Goal: Transaction & Acquisition: Book appointment/travel/reservation

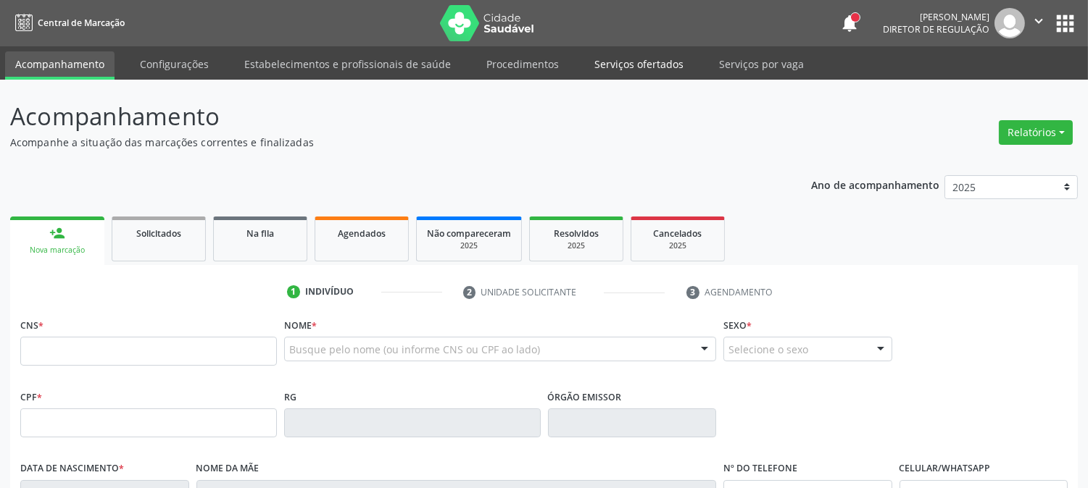
click at [616, 63] on link "Serviços ofertados" at bounding box center [638, 63] width 109 height 25
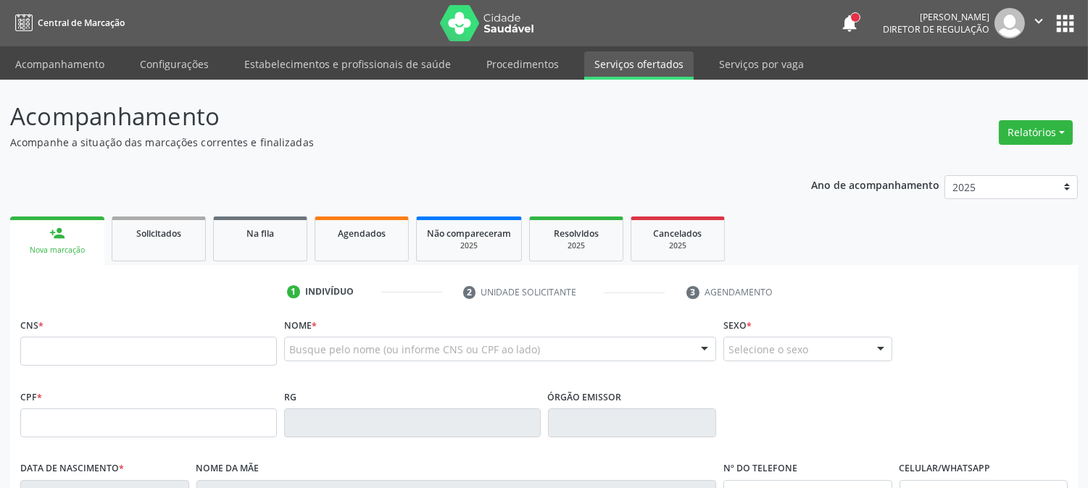
select select "8"
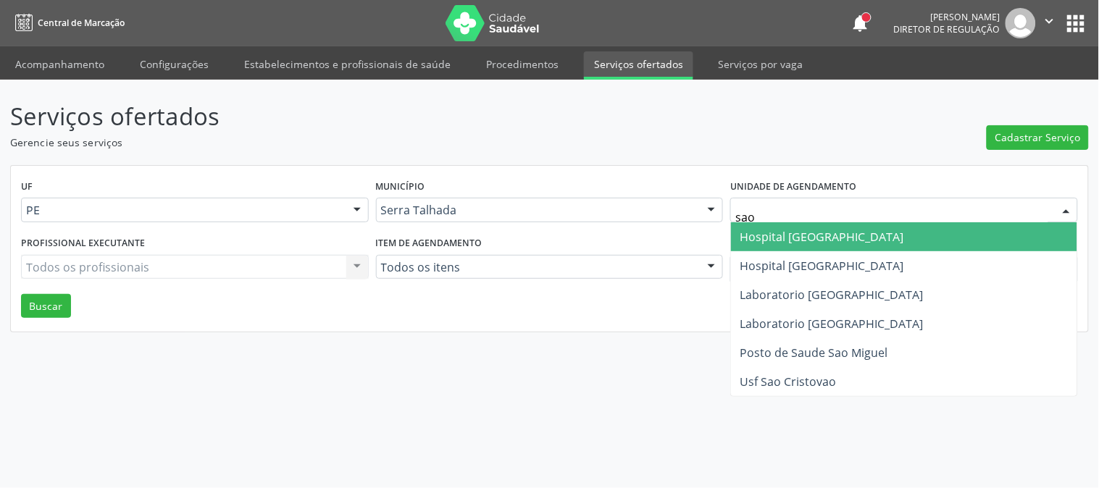
type input "sao f"
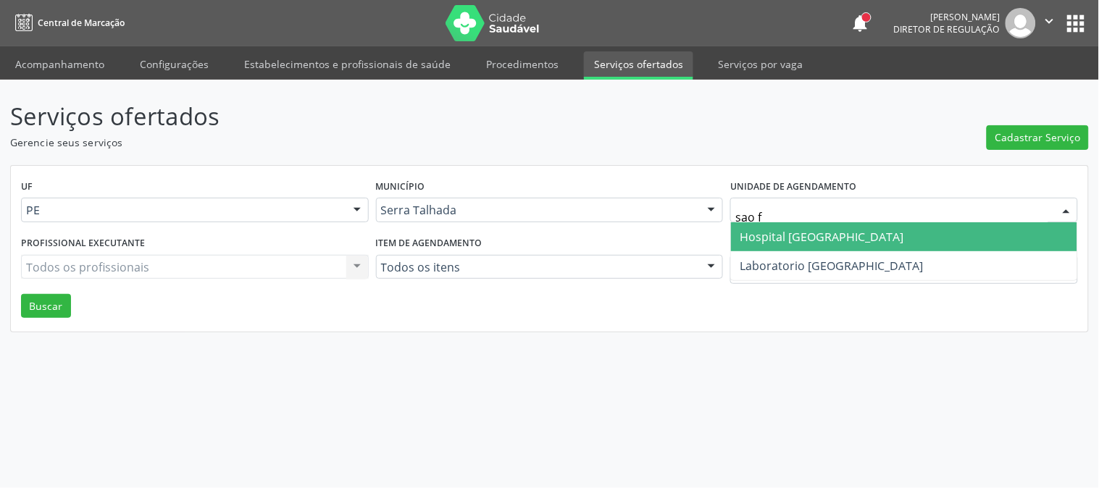
click at [809, 233] on span "Hospital [GEOGRAPHIC_DATA]" at bounding box center [822, 237] width 164 height 16
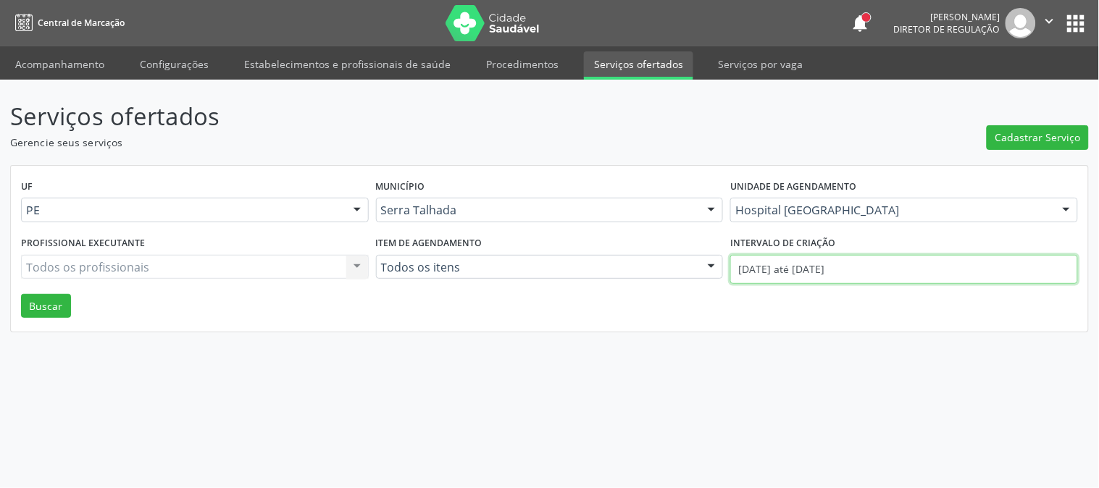
click at [814, 266] on input "[DATE] até [DATE]" at bounding box center [904, 269] width 348 height 29
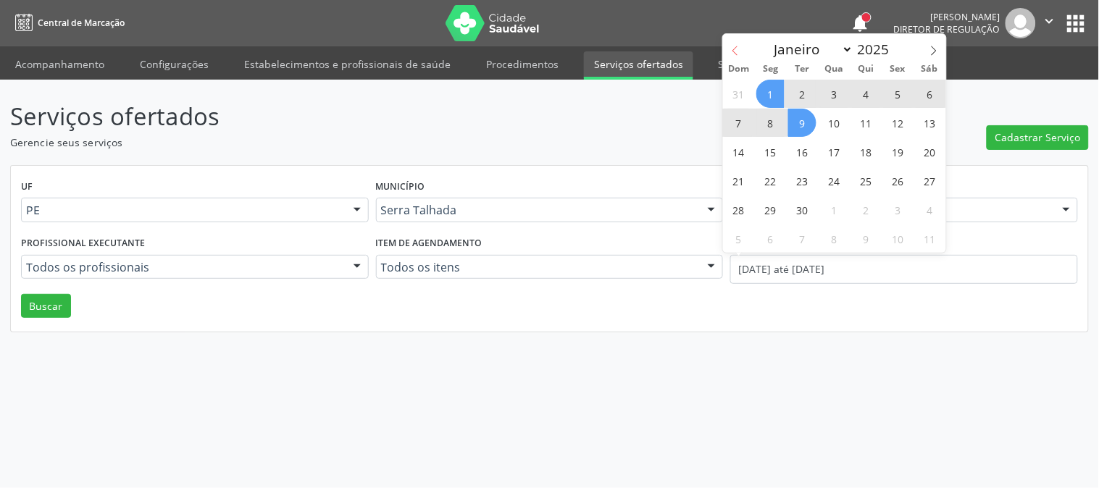
click at [737, 46] on icon at bounding box center [735, 51] width 10 height 10
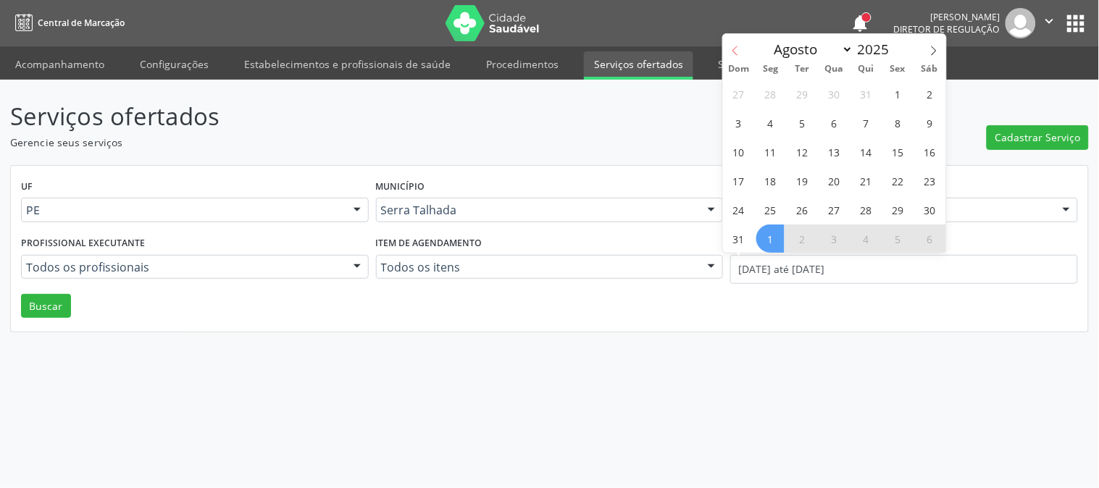
click at [737, 46] on icon at bounding box center [735, 51] width 10 height 10
select select "6"
click at [772, 125] on span "7" at bounding box center [770, 123] width 28 height 28
type input "[DATE]"
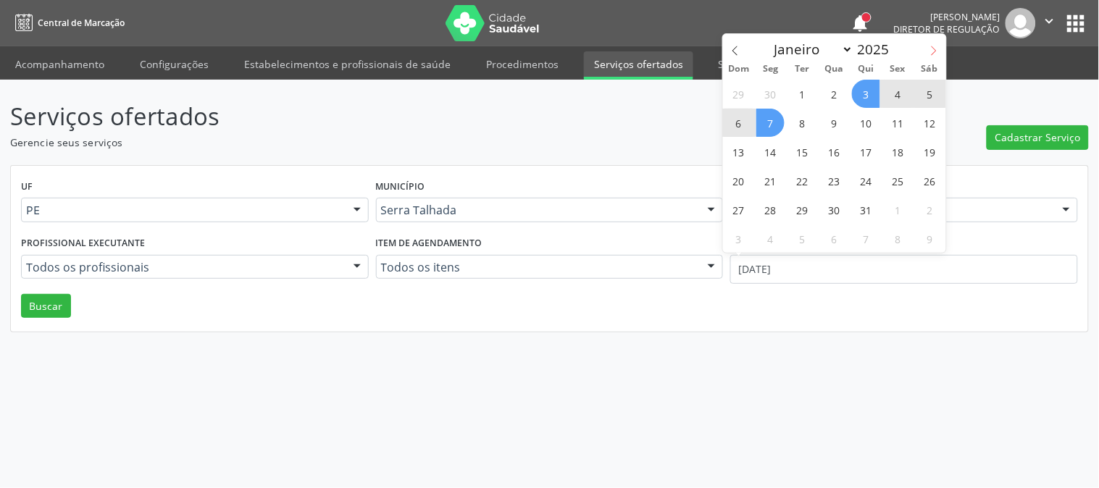
click at [935, 48] on icon at bounding box center [934, 51] width 10 height 10
select select "8"
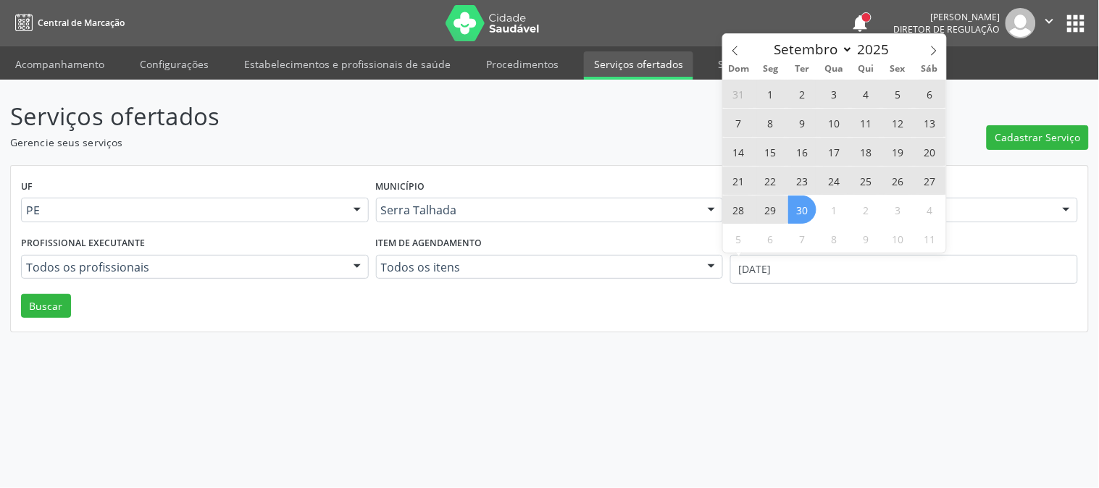
click at [804, 213] on span "30" at bounding box center [802, 210] width 28 height 28
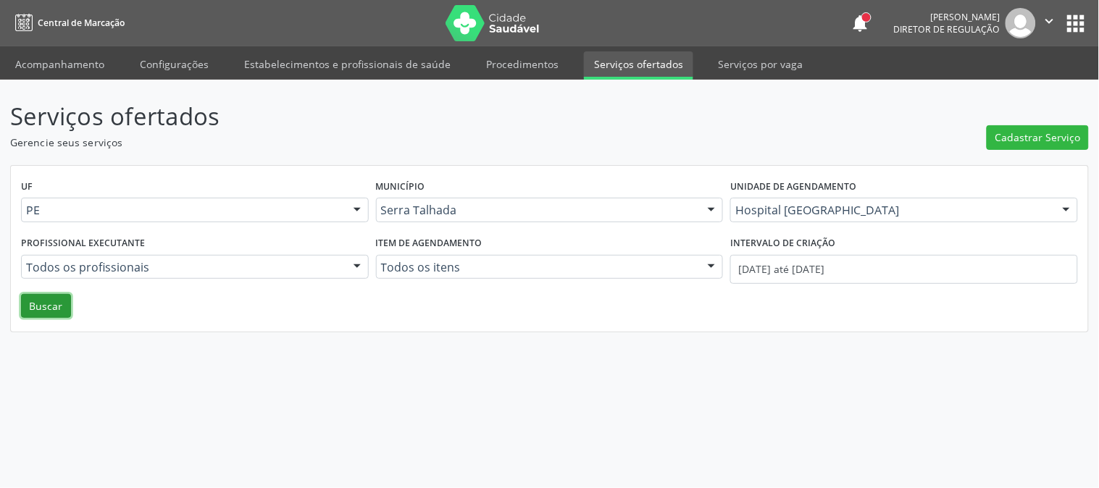
click at [39, 304] on button "Buscar" at bounding box center [46, 306] width 50 height 25
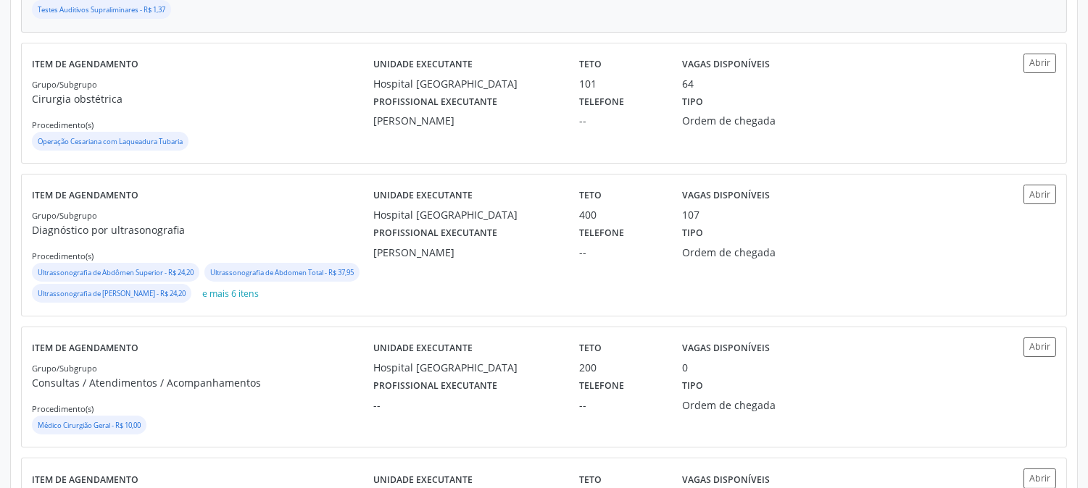
scroll to position [563, 0]
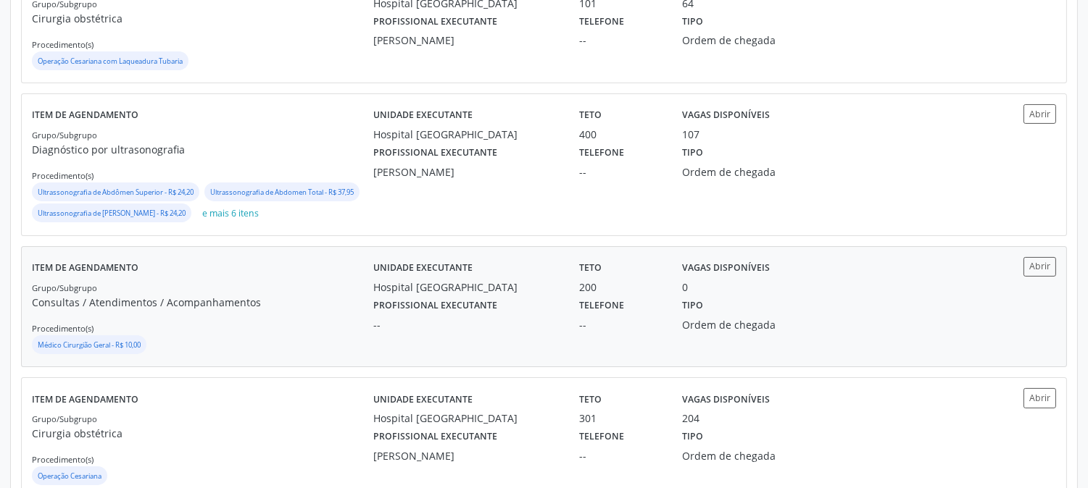
click at [160, 299] on div "Grupo/Subgrupo Consultas / Atendimentos / Acompanhamentos Procedimento(s) Médic…" at bounding box center [202, 319] width 341 height 78
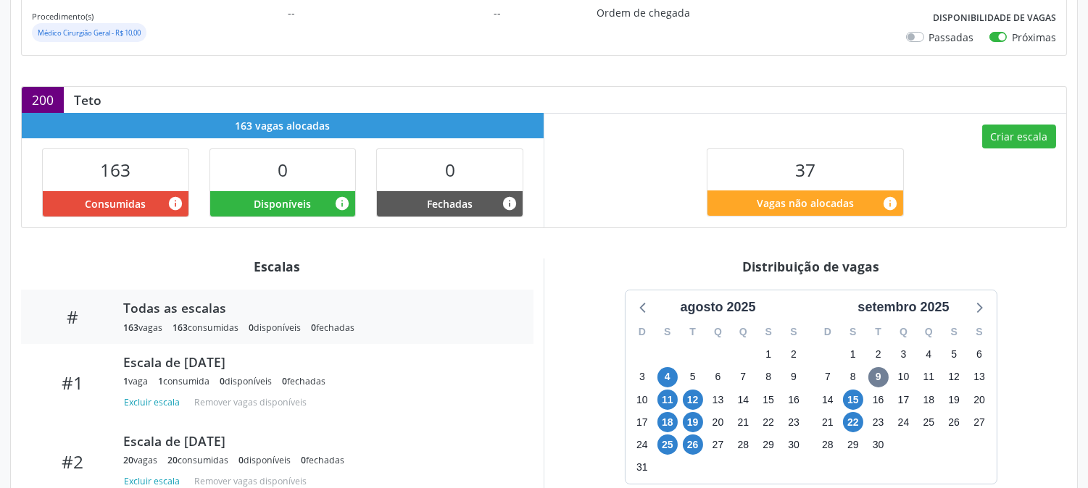
scroll to position [355, 0]
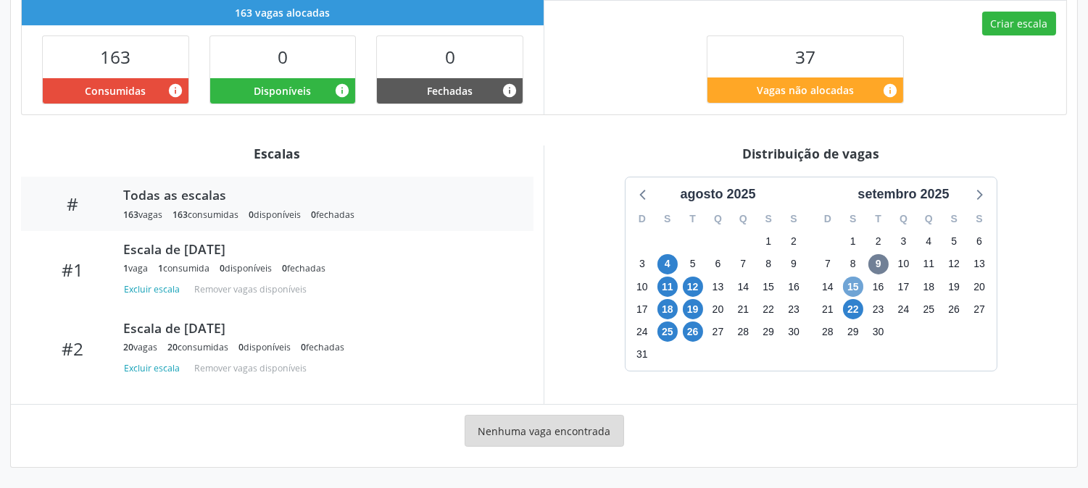
click at [846, 286] on span "15" at bounding box center [853, 287] width 20 height 20
click at [858, 286] on span "15" at bounding box center [853, 287] width 20 height 20
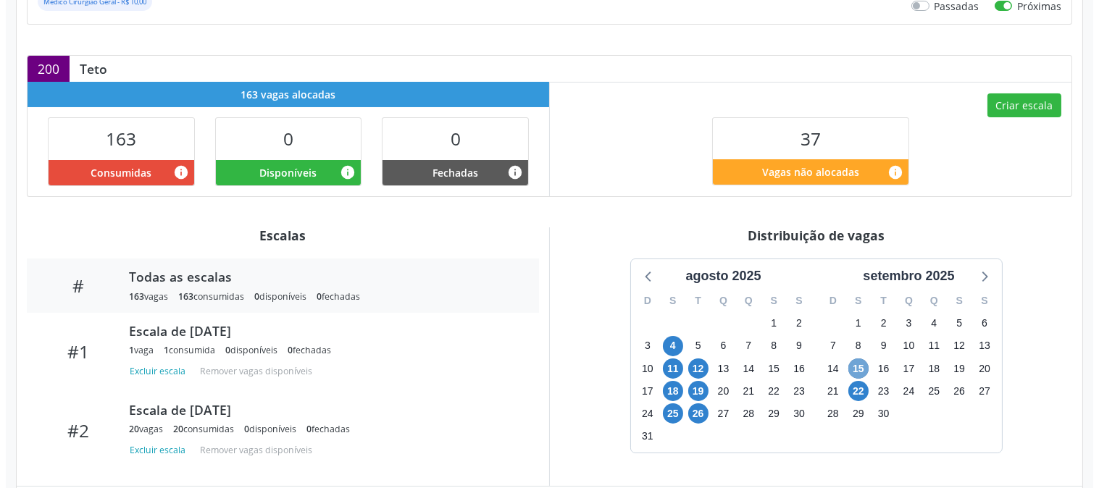
scroll to position [112, 0]
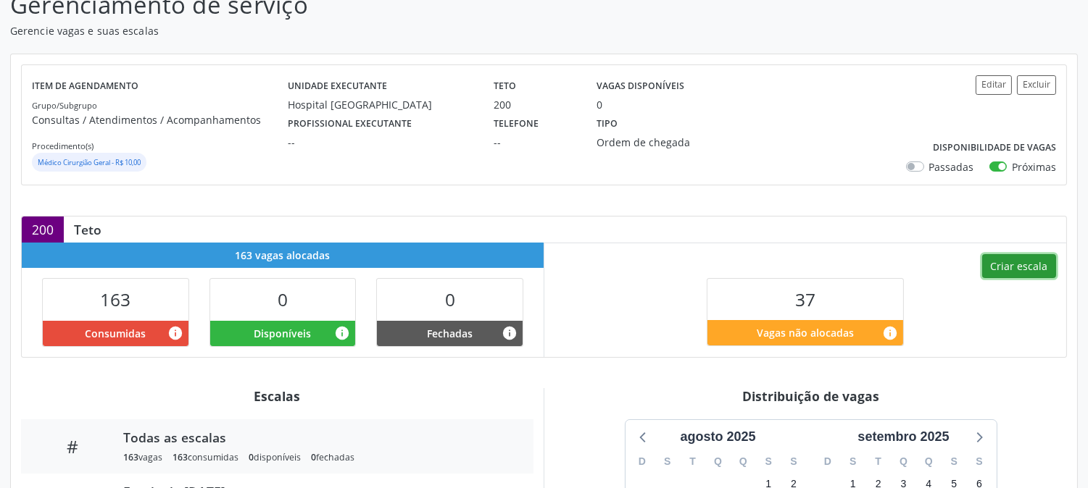
click at [1009, 262] on button "Criar escala" at bounding box center [1019, 266] width 74 height 25
select select "8"
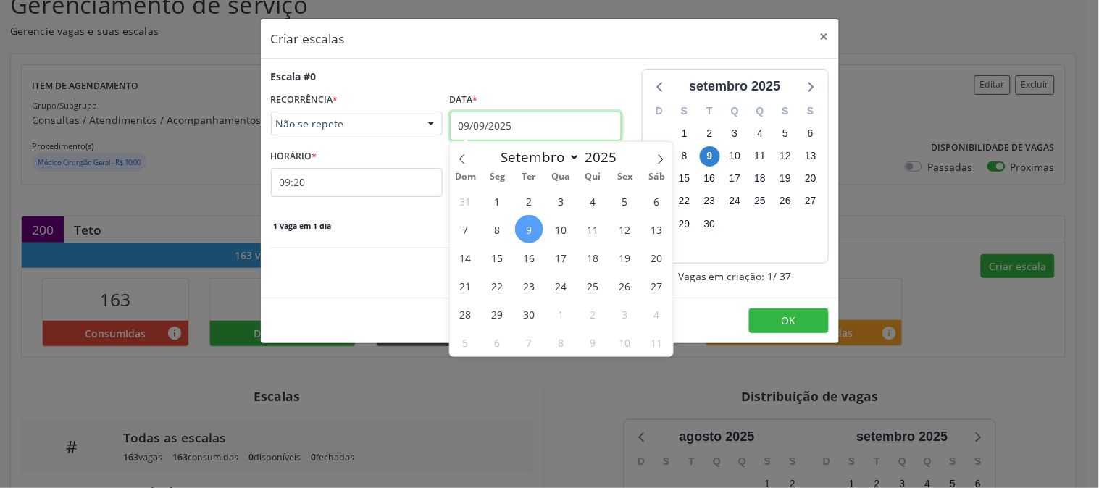
click at [485, 128] on input "09/09/2025" at bounding box center [536, 126] width 172 height 29
click at [496, 264] on span "15" at bounding box center [497, 257] width 28 height 28
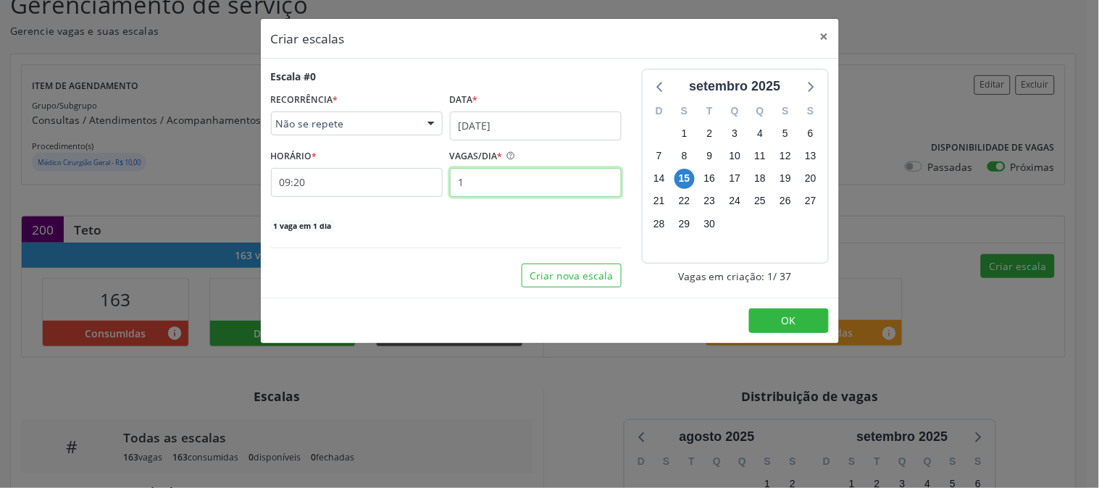
click at [486, 189] on input "1" at bounding box center [536, 182] width 172 height 29
type input "10"
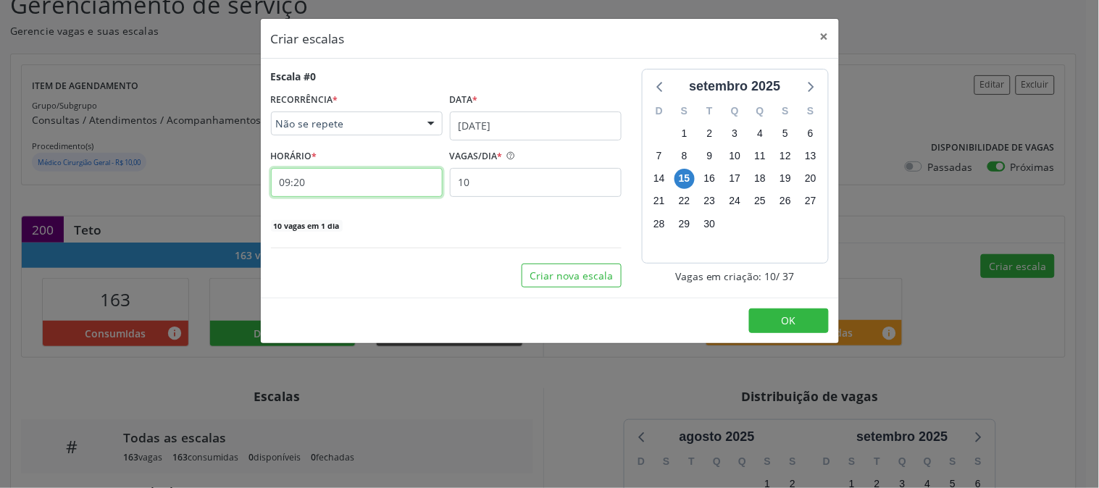
click at [391, 178] on input "09:20" at bounding box center [357, 182] width 172 height 29
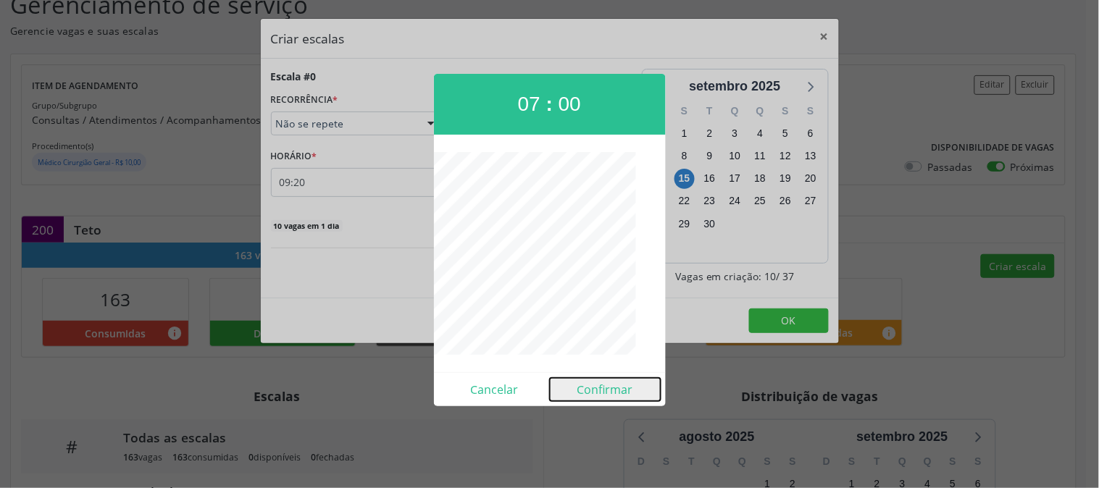
click at [603, 391] on button "Confirmar" at bounding box center [605, 389] width 111 height 23
type input "07:00"
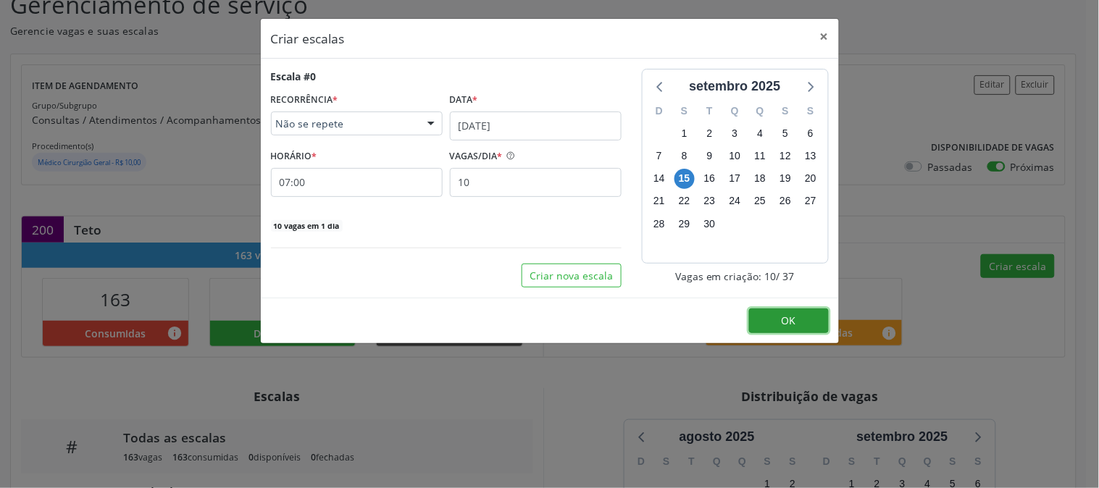
click at [762, 320] on button "OK" at bounding box center [789, 321] width 80 height 25
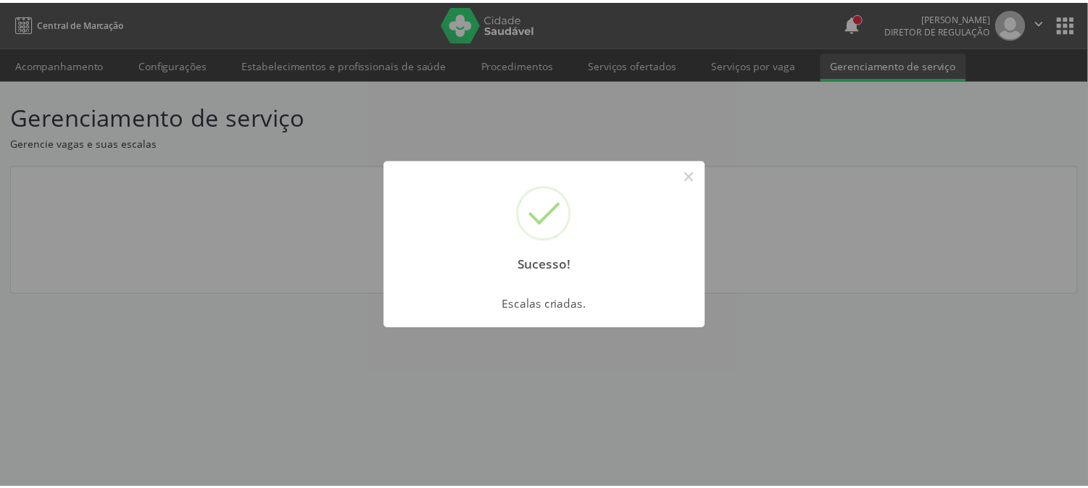
scroll to position [0, 0]
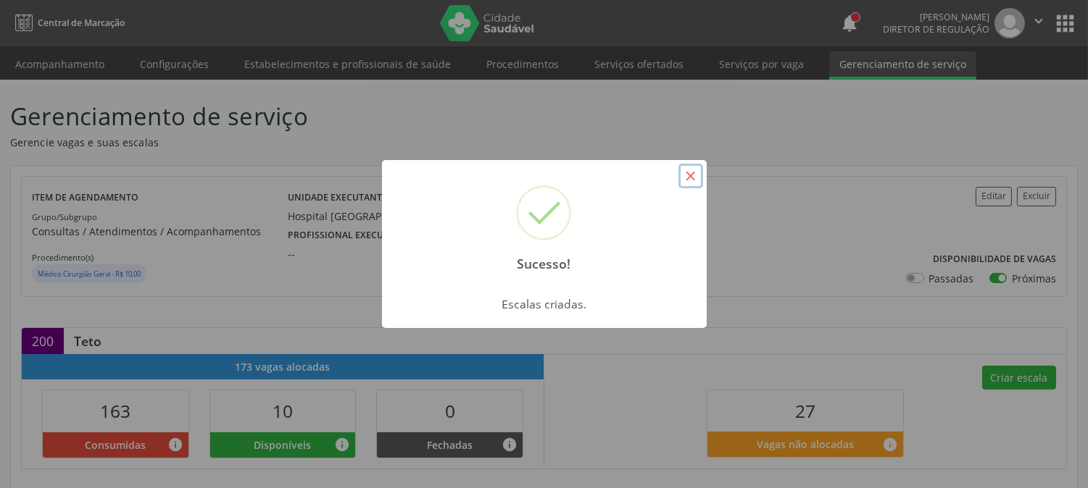
click at [690, 175] on button "×" at bounding box center [690, 176] width 25 height 25
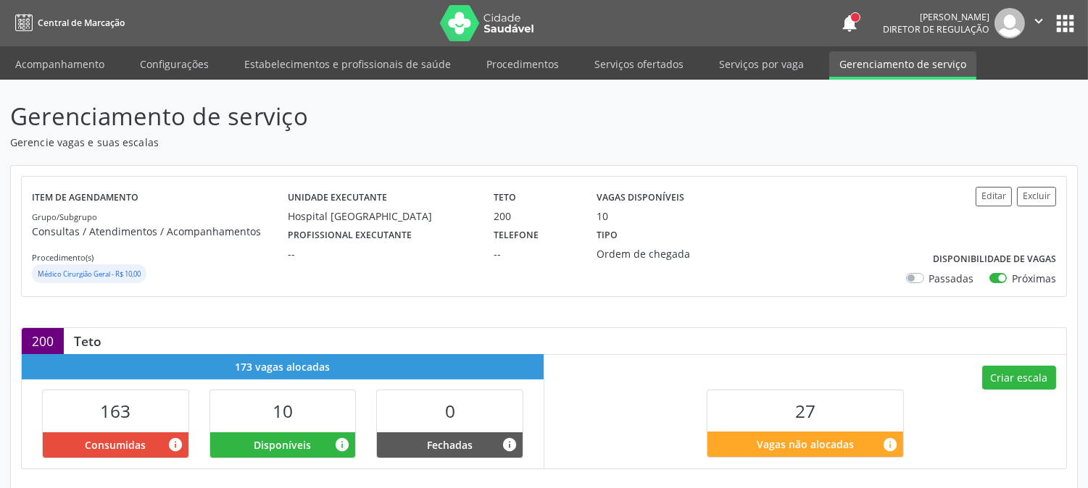
scroll to position [483, 0]
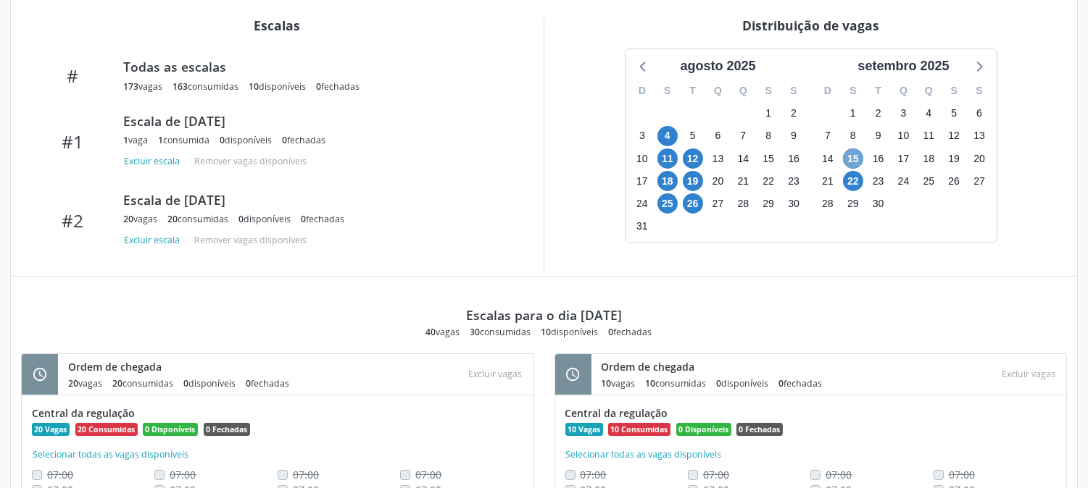
click at [859, 156] on span "15" at bounding box center [853, 159] width 20 height 20
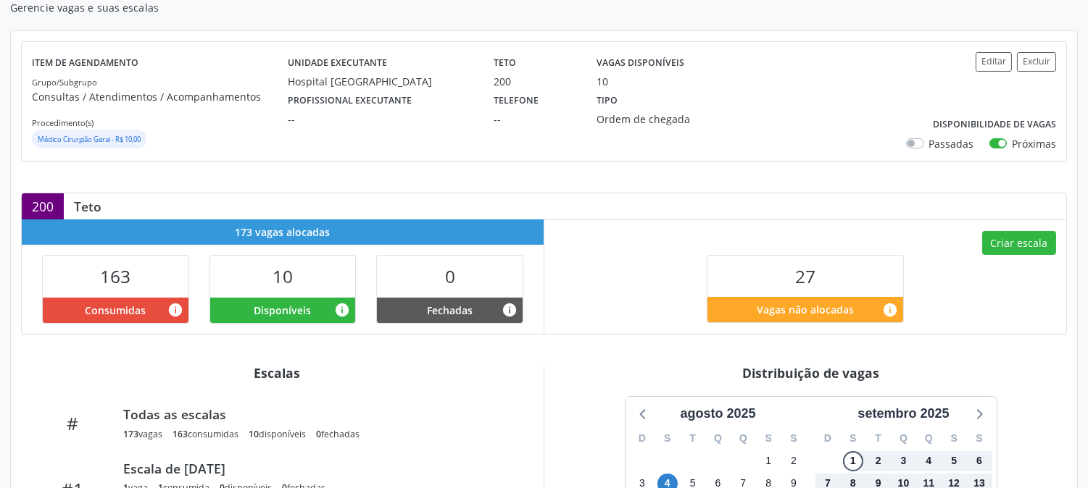
scroll to position [0, 0]
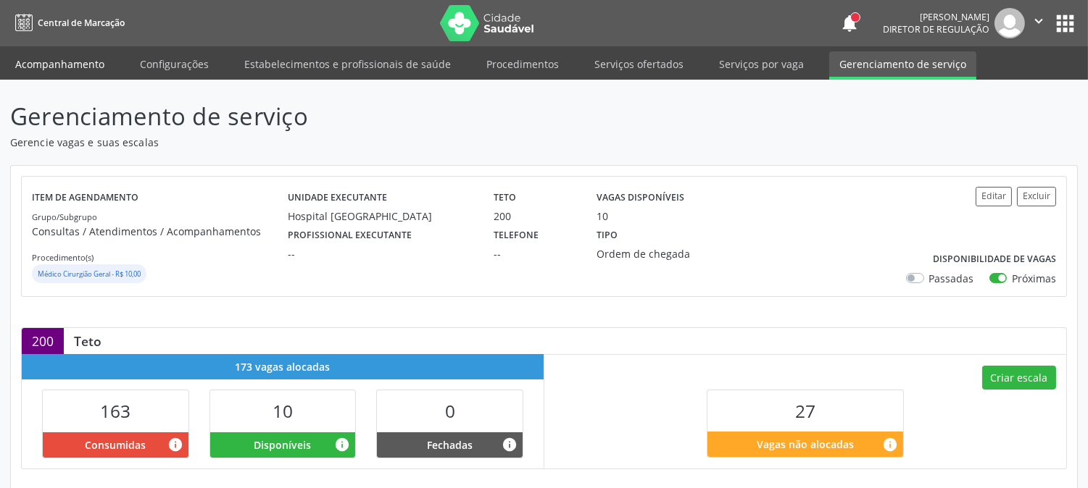
click at [48, 54] on link "Acompanhamento" at bounding box center [59, 63] width 109 height 25
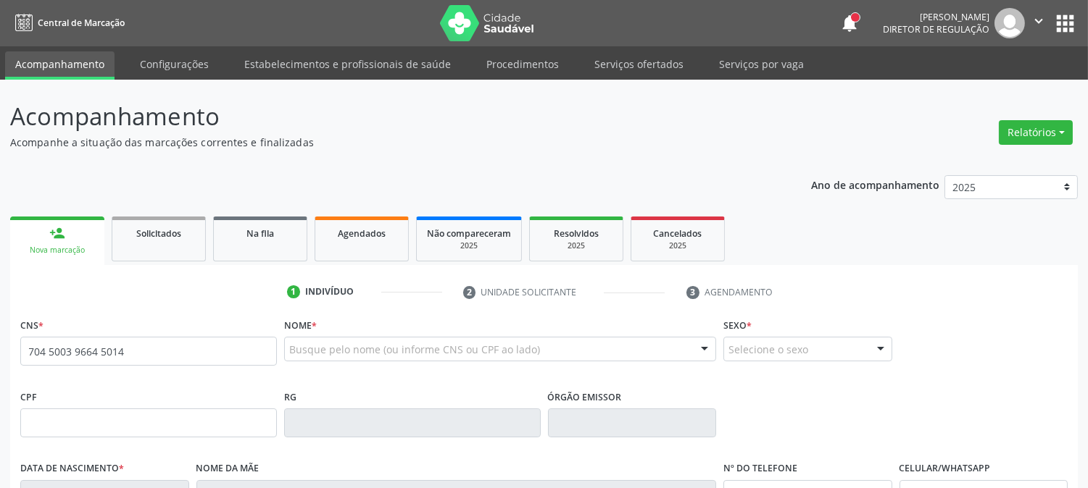
type input "704 5003 9664 5014"
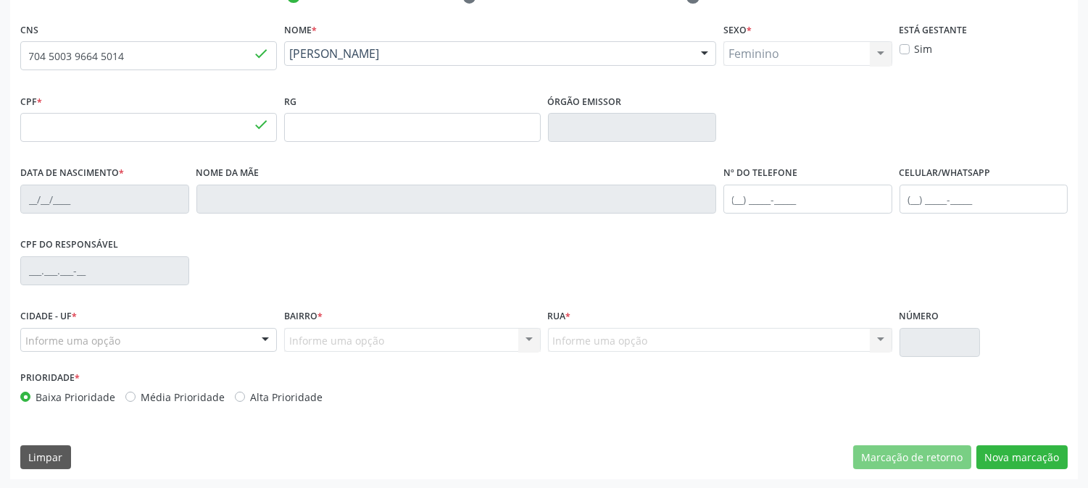
type input "16/10/1997"
type input "Maria Vieira da Silva"
type input "(87) 98183-7389"
type input "206"
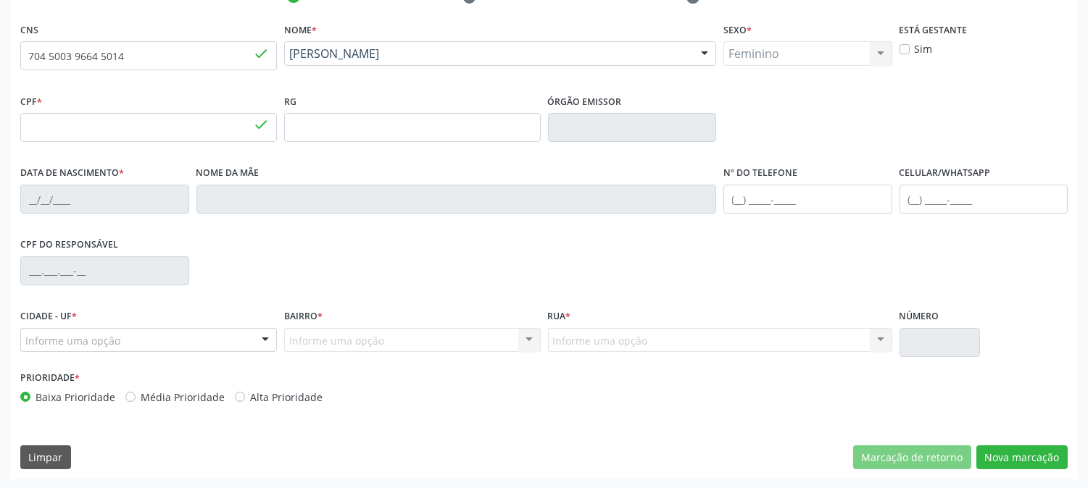
type input "711.013.874-75"
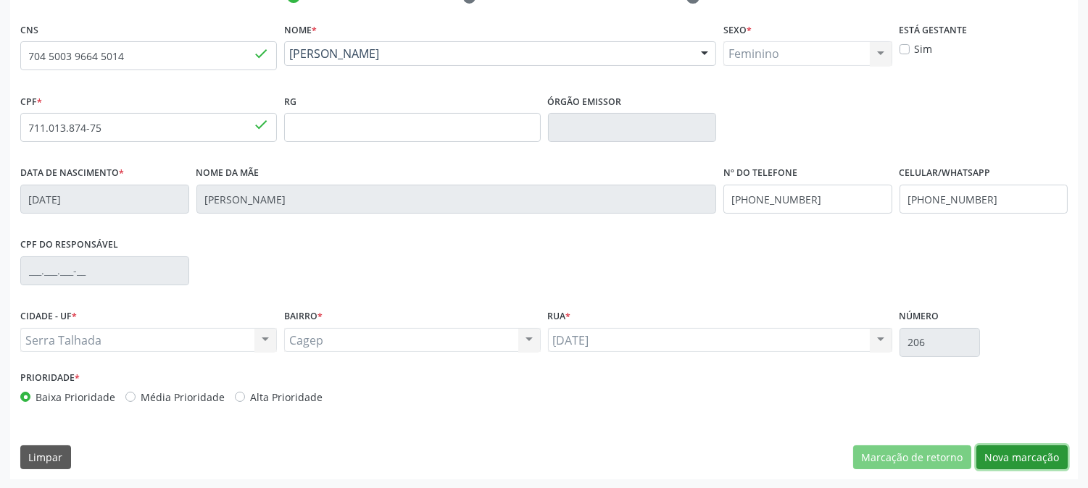
click at [991, 454] on button "Nova marcação" at bounding box center [1021, 458] width 91 height 25
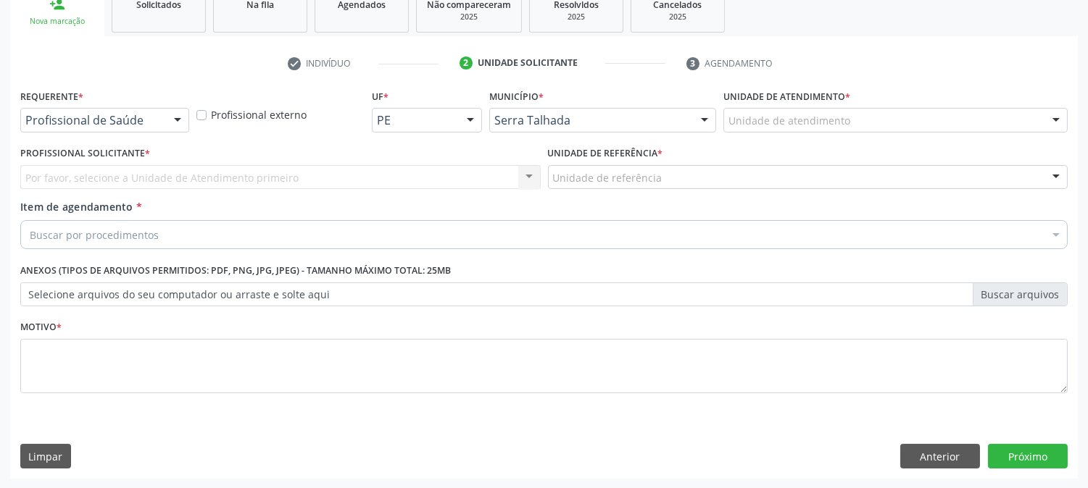
click at [174, 124] on div at bounding box center [178, 121] width 22 height 25
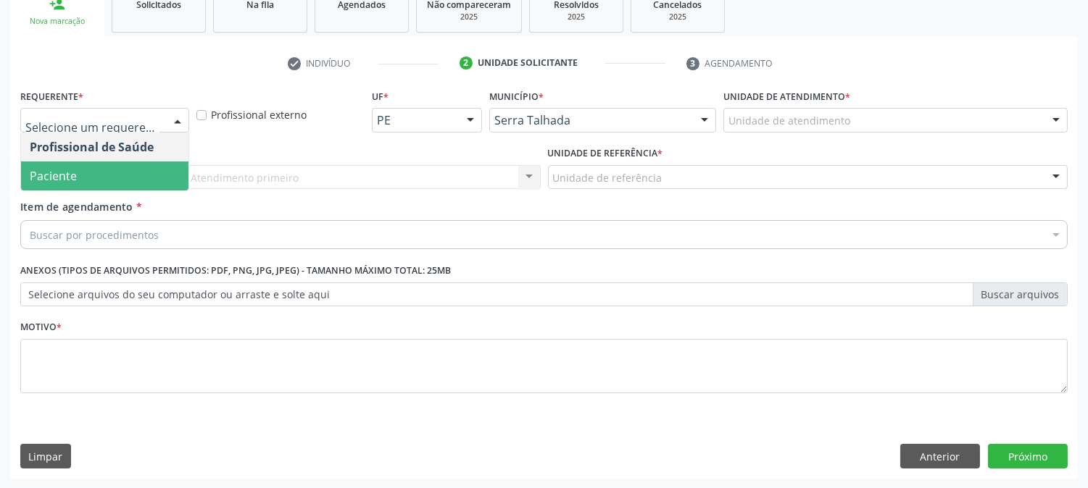
click at [161, 180] on span "Paciente" at bounding box center [104, 176] width 167 height 29
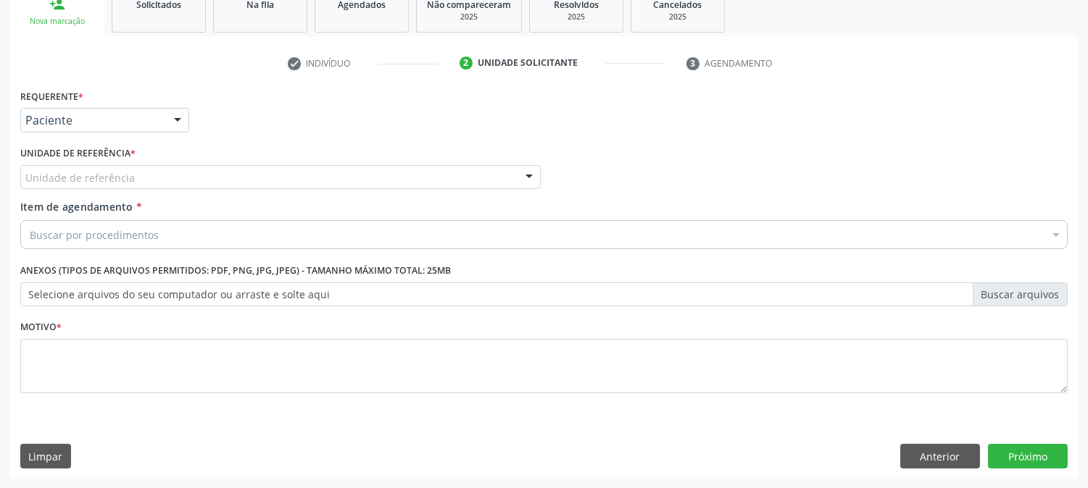
click at [165, 177] on div "Unidade de referência" at bounding box center [280, 177] width 520 height 25
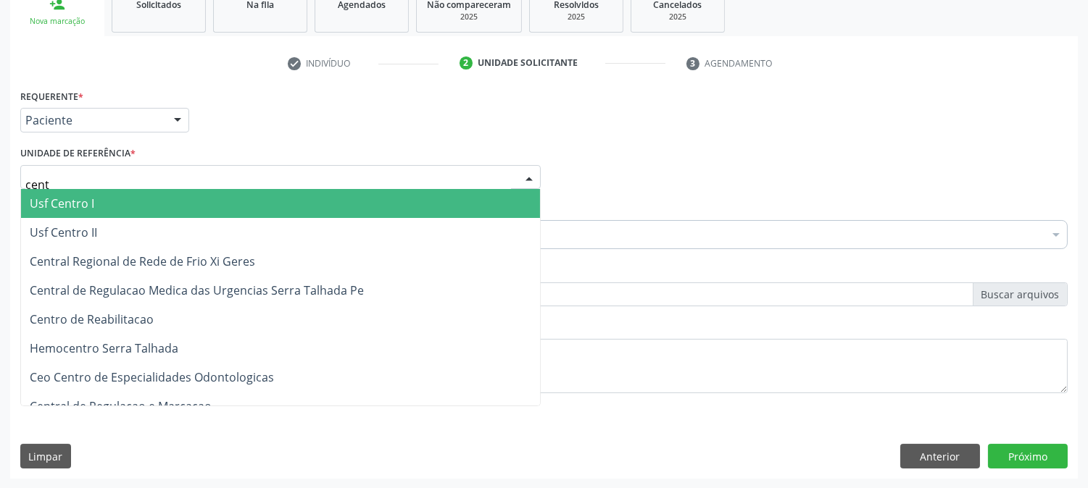
type input "centr"
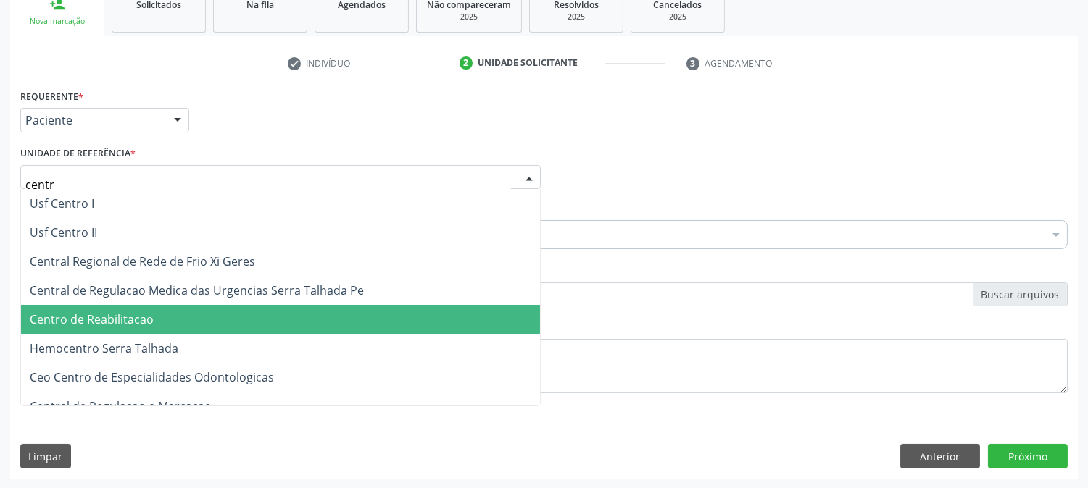
click at [146, 325] on span "Centro de Reabilitacao" at bounding box center [92, 320] width 124 height 16
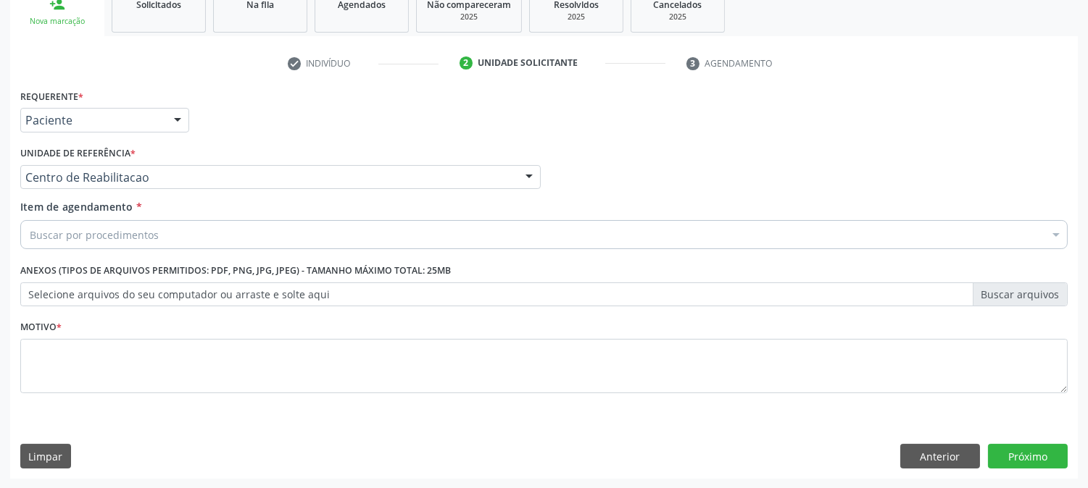
click at [165, 228] on div "Buscar por procedimentos" at bounding box center [543, 234] width 1047 height 29
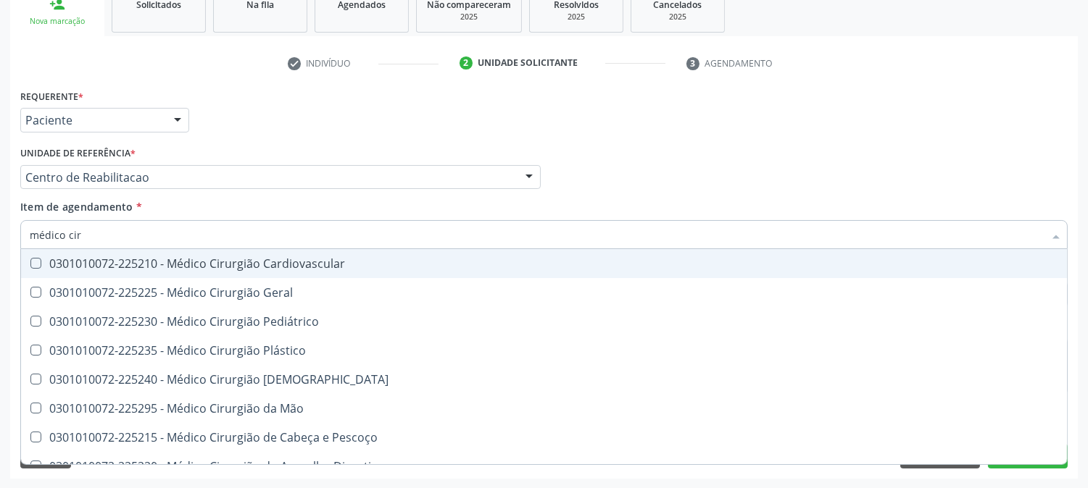
type input "médico ciru"
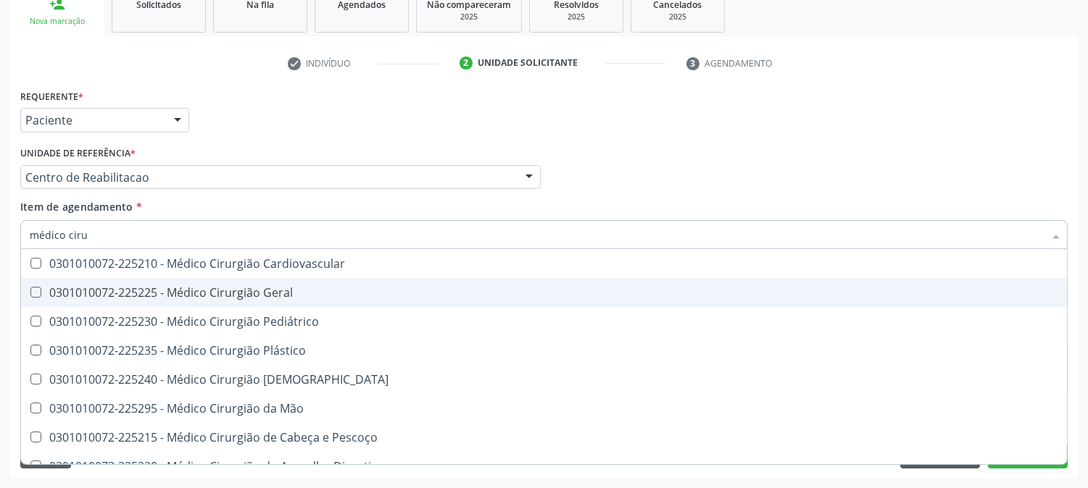
click at [153, 283] on span "0301010072-225225 - Médico Cirurgião Geral" at bounding box center [544, 292] width 1046 height 29
checkbox Geral "true"
click at [0, 293] on div "Acompanhamento Acompanhe a situação das marcações correntes e finalizadas Relat…" at bounding box center [544, 170] width 1088 height 638
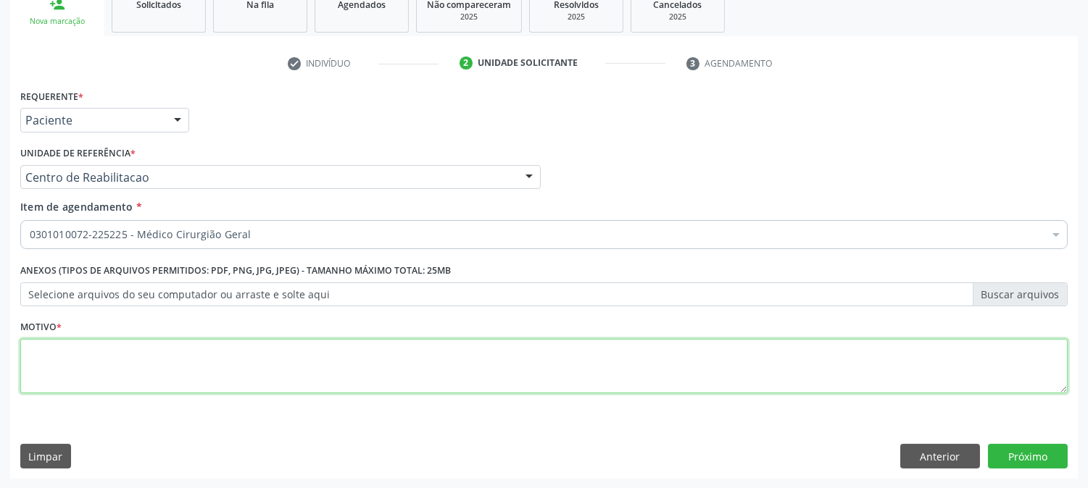
click at [190, 380] on textarea at bounding box center [543, 366] width 1047 height 55
type textarea "."
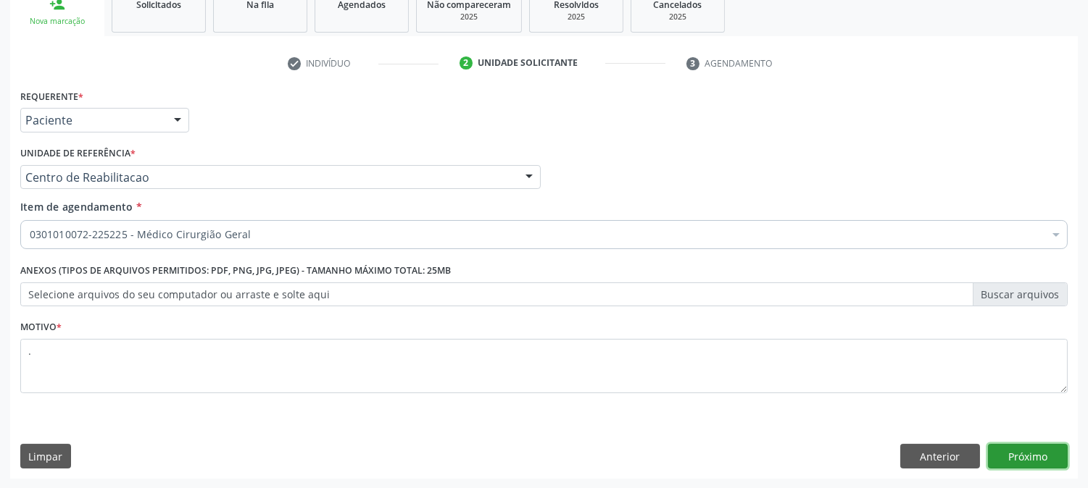
click at [1035, 451] on button "Próximo" at bounding box center [1028, 456] width 80 height 25
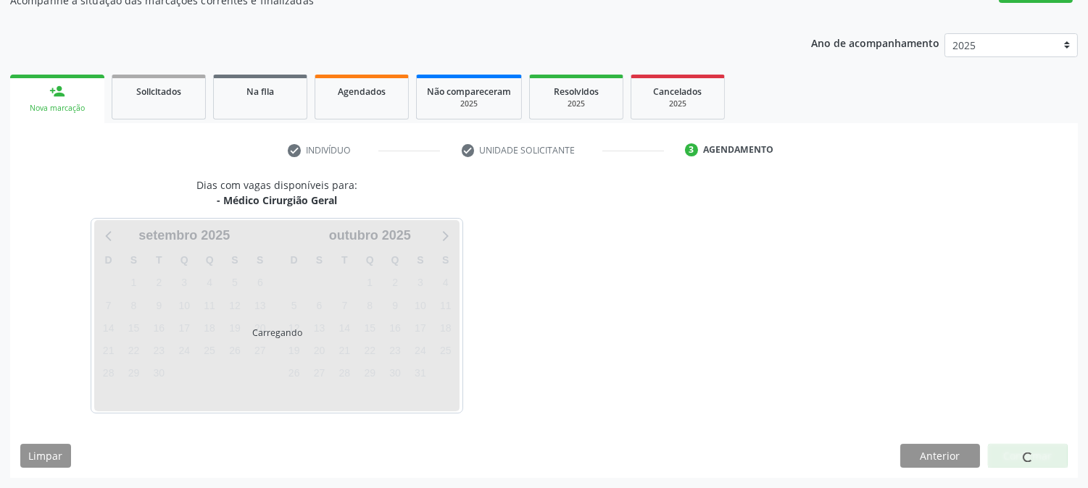
scroll to position [141, 0]
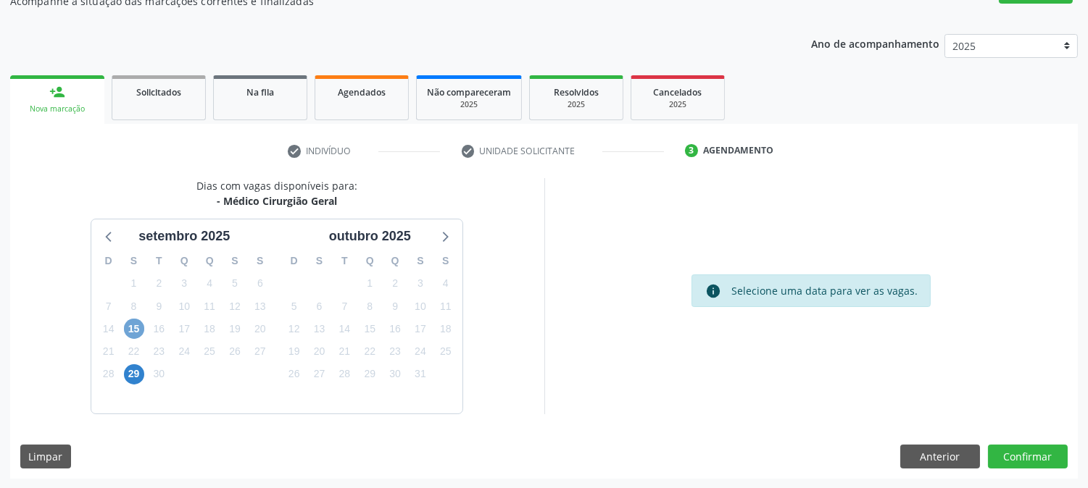
click at [135, 335] on span "15" at bounding box center [134, 329] width 20 height 20
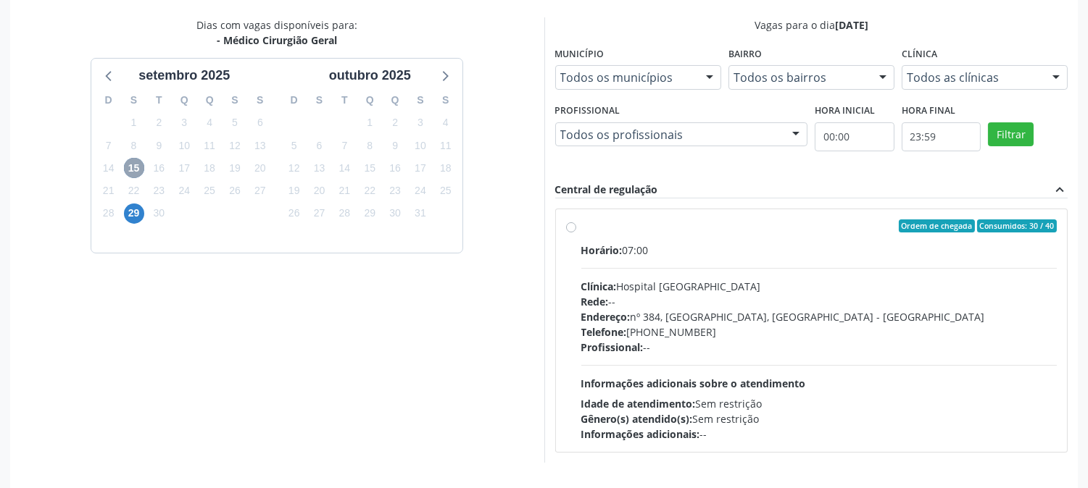
scroll to position [351, 0]
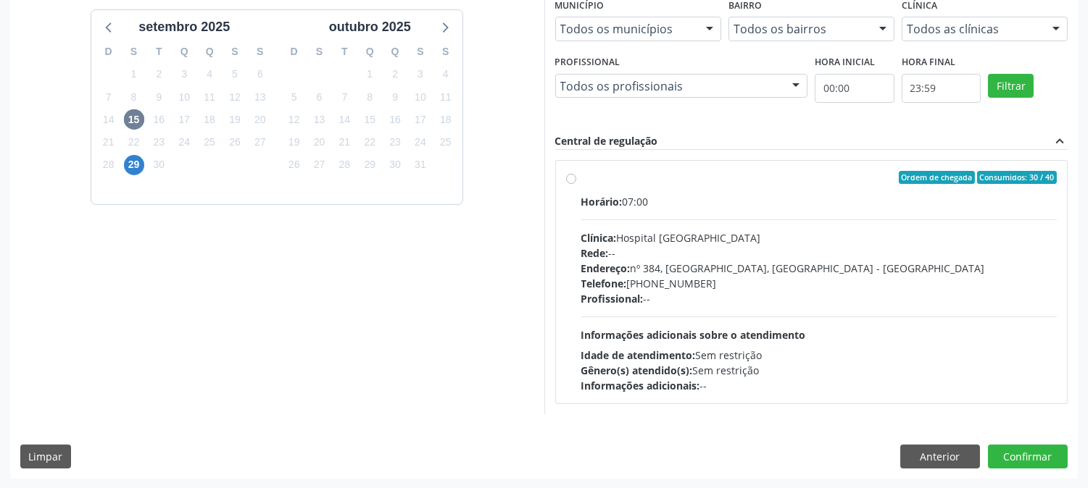
click at [727, 344] on div "Horário: 07:00 Clínica: Hospital Sao Francisco Rede: -- Endereço: nº 384, Varze…" at bounding box center [819, 293] width 476 height 199
click at [576, 184] on input "Ordem de chegada Consumidos: 30 / 40 Horário: 07:00 Clínica: Hospital Sao Franc…" at bounding box center [571, 177] width 10 height 13
radio input "true"
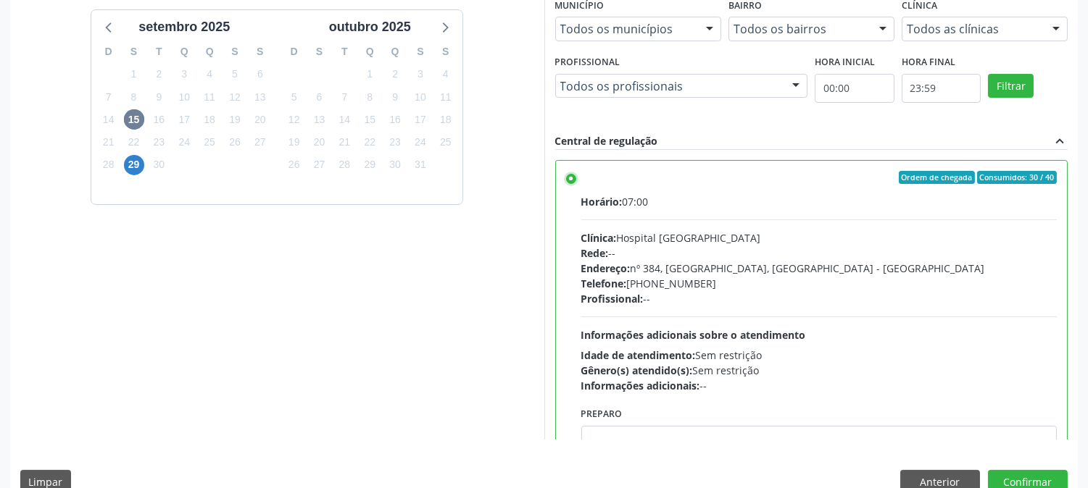
scroll to position [377, 0]
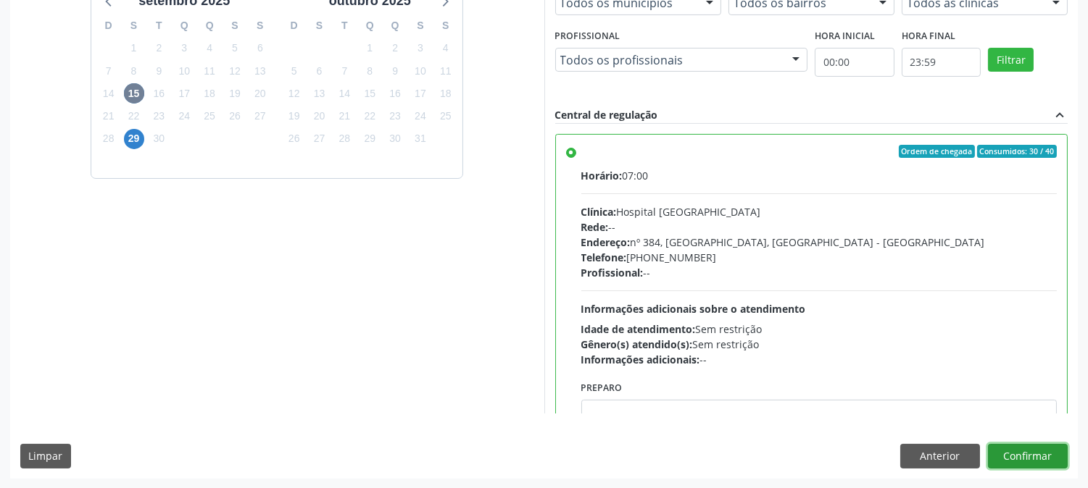
click at [1022, 449] on button "Confirmar" at bounding box center [1028, 456] width 80 height 25
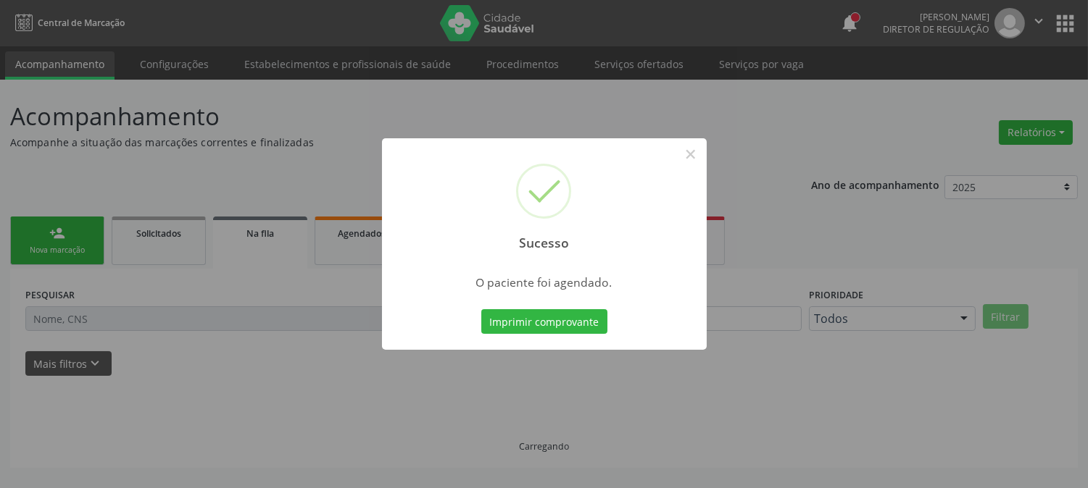
scroll to position [0, 0]
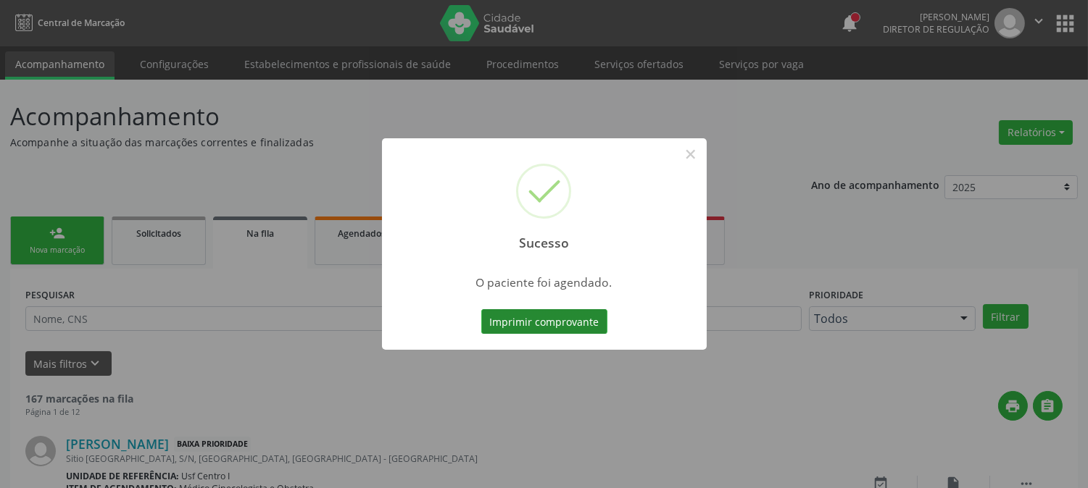
click at [561, 317] on button "Imprimir comprovante" at bounding box center [544, 321] width 126 height 25
